Goal: Transaction & Acquisition: Purchase product/service

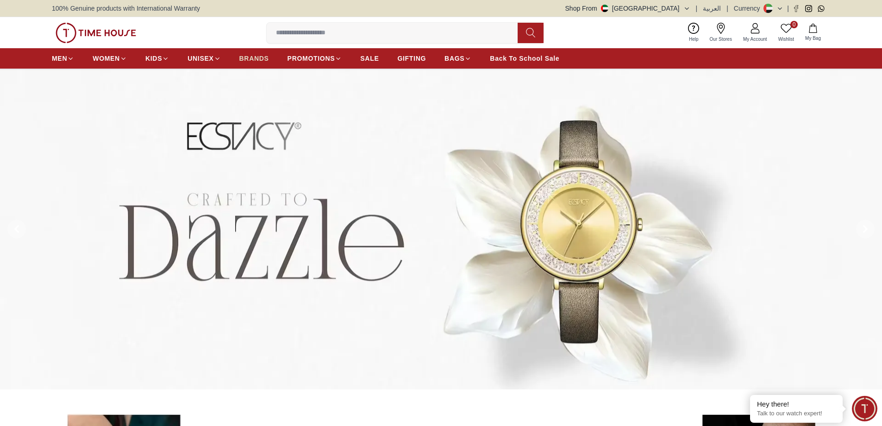
click at [256, 62] on span "BRANDS" at bounding box center [254, 58] width 30 height 9
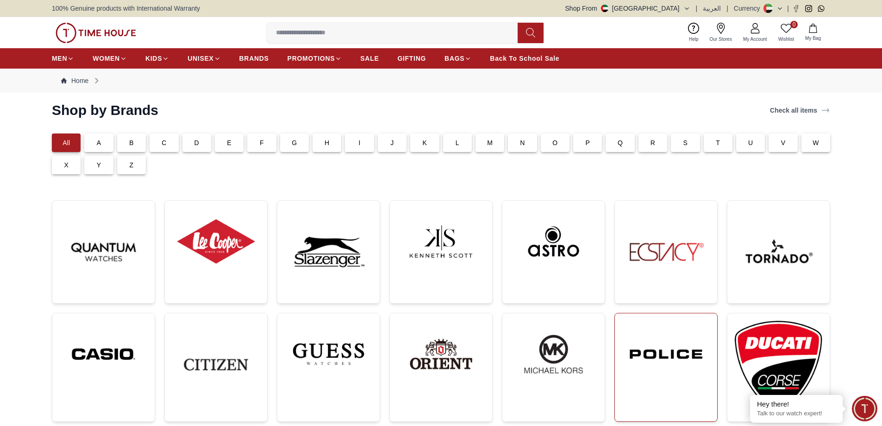
click at [661, 349] on img at bounding box center [667, 354] width 88 height 67
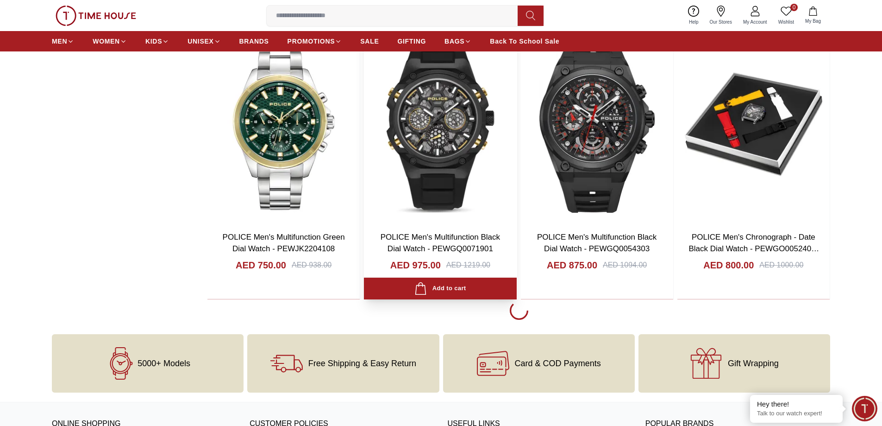
scroll to position [1807, 0]
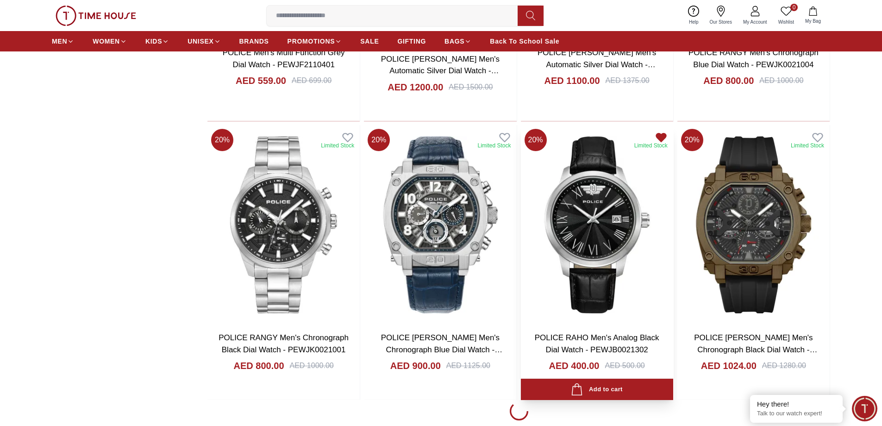
scroll to position [4354, 0]
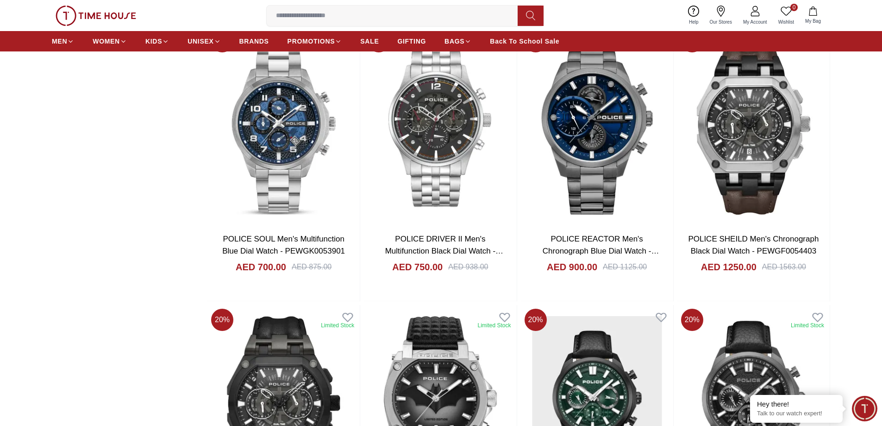
scroll to position [5001, 0]
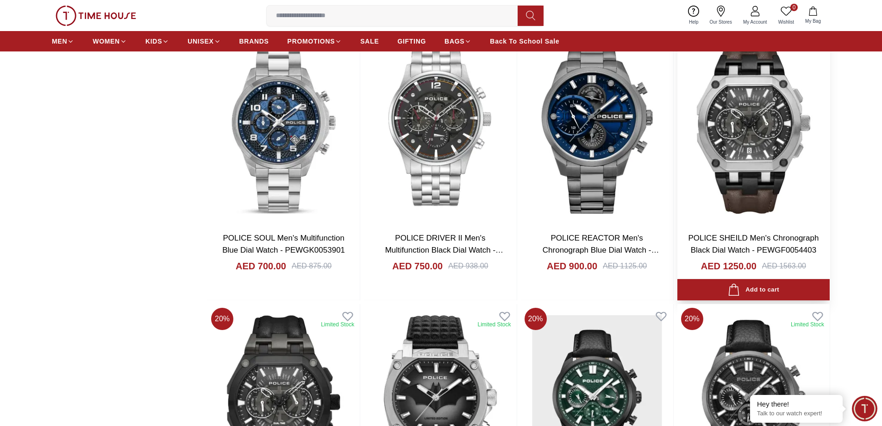
click at [737, 119] on img at bounding box center [754, 124] width 152 height 199
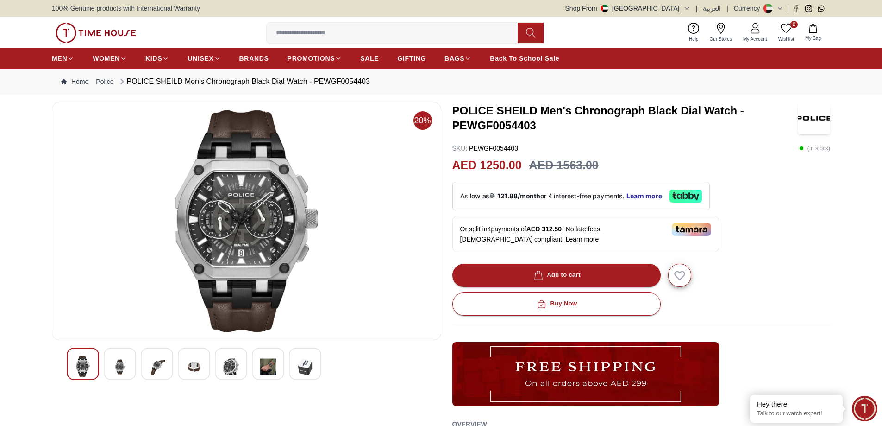
click at [116, 359] on img at bounding box center [120, 366] width 17 height 23
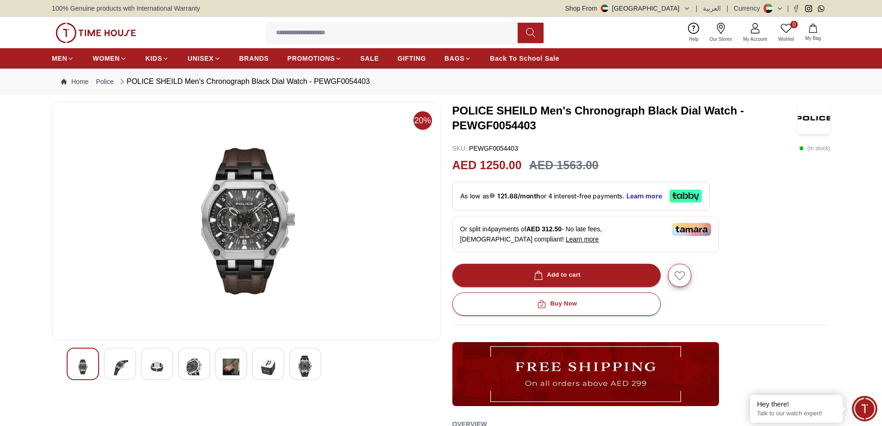
click at [143, 367] on div at bounding box center [157, 363] width 32 height 32
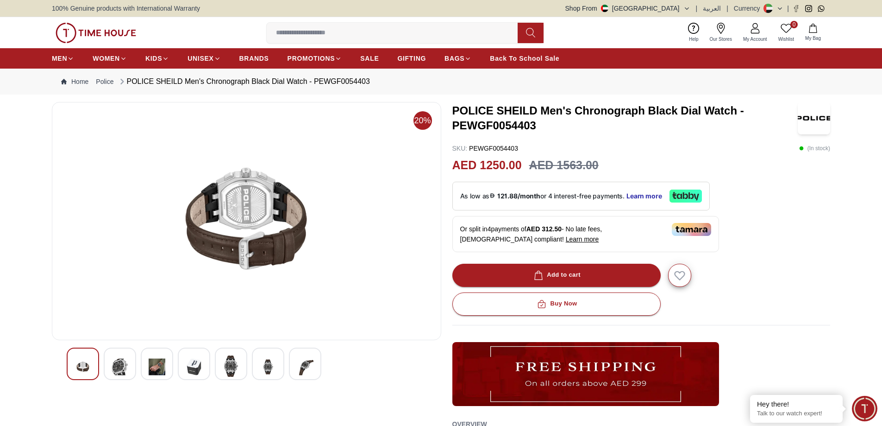
click at [179, 374] on div at bounding box center [194, 363] width 32 height 32
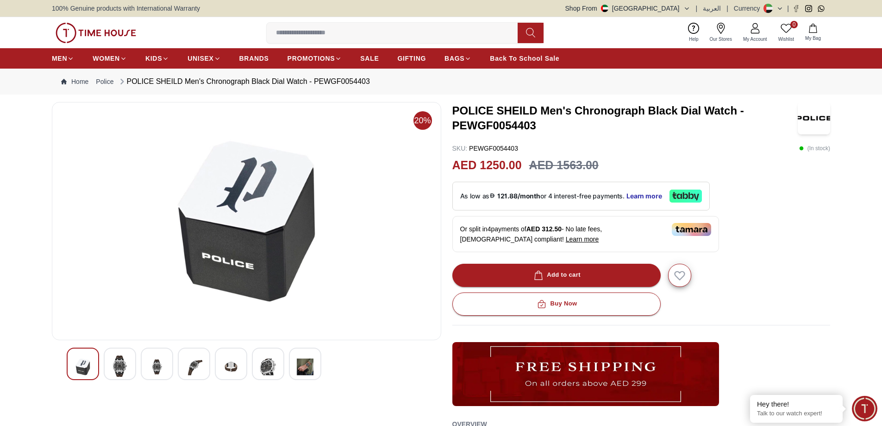
click at [178, 368] on div at bounding box center [194, 363] width 32 height 32
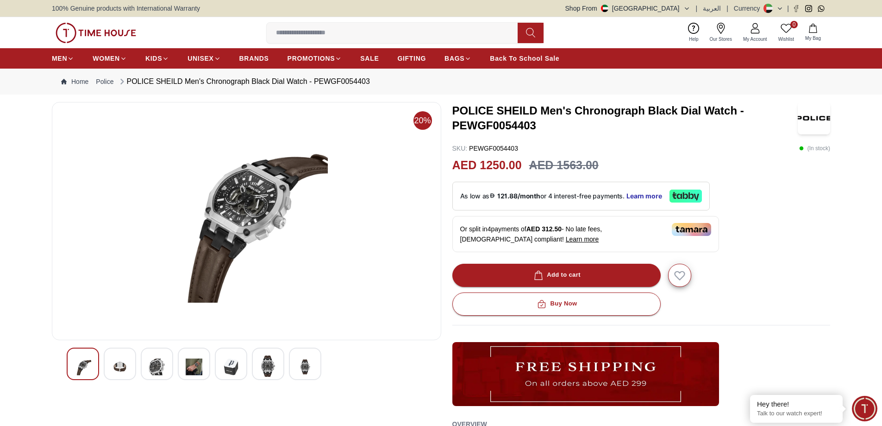
click at [210, 364] on div at bounding box center [194, 363] width 32 height 32
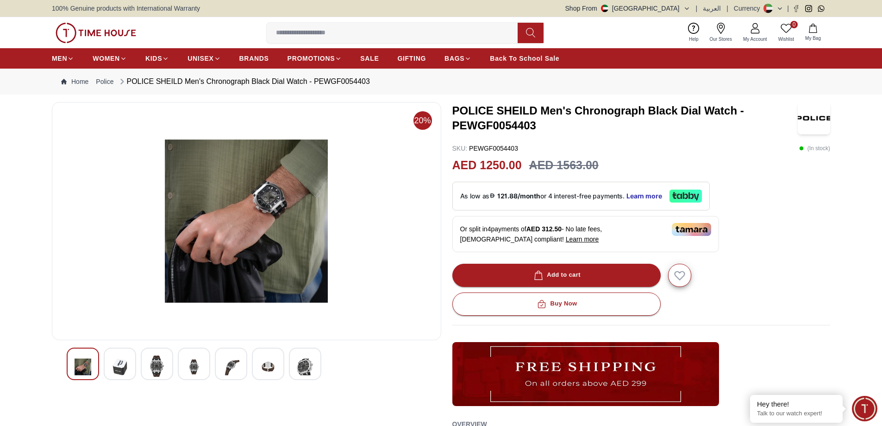
click at [234, 364] on img at bounding box center [231, 366] width 17 height 23
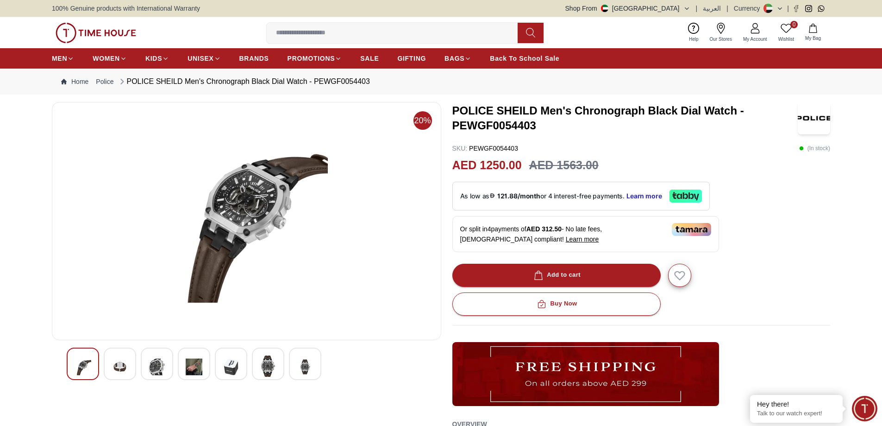
click at [264, 367] on img at bounding box center [268, 365] width 17 height 21
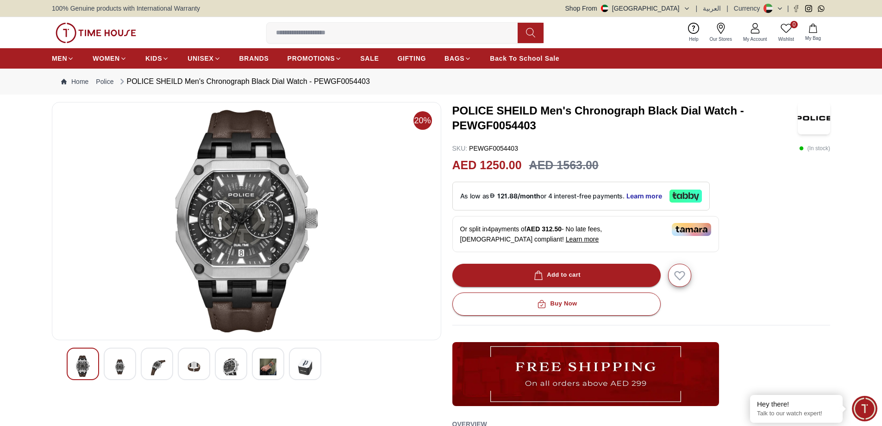
click at [294, 370] on div at bounding box center [305, 363] width 32 height 32
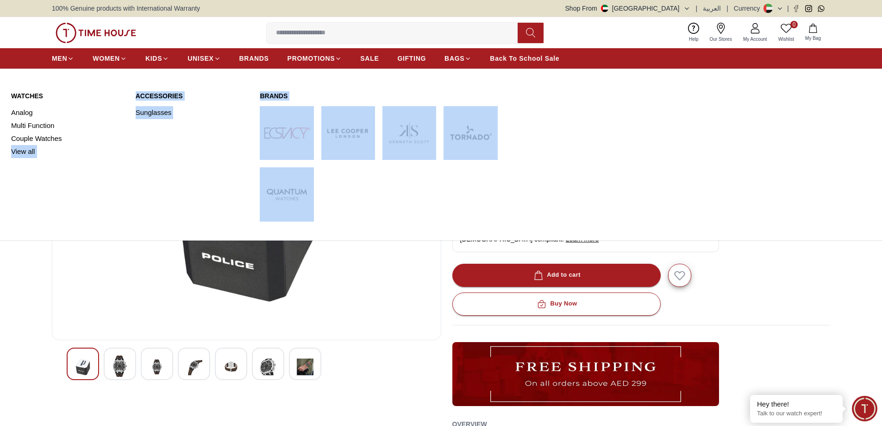
drag, startPoint x: 313, startPoint y: 209, endPoint x: 1, endPoint y: 220, distance: 311.9
click at [0, 217] on div "Watches Analog Multi Function Couple Watches View all Accessories Sunglasses Br…" at bounding box center [441, 156] width 882 height 167
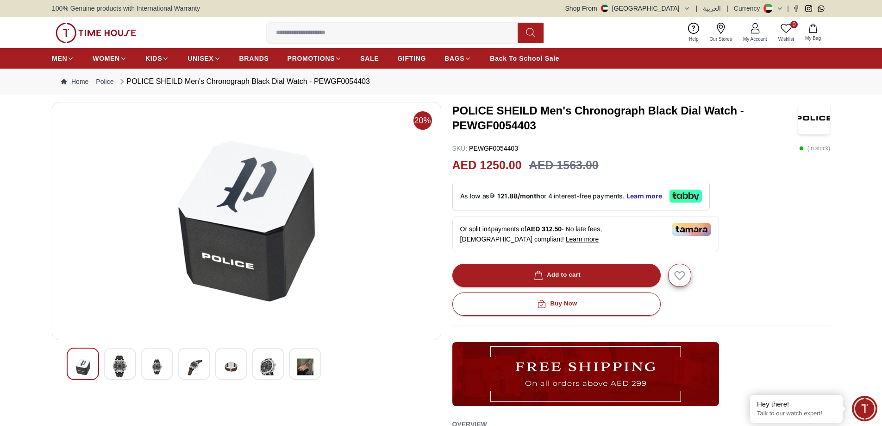
click at [345, 276] on img at bounding box center [247, 221] width 374 height 222
